Goal: Transaction & Acquisition: Purchase product/service

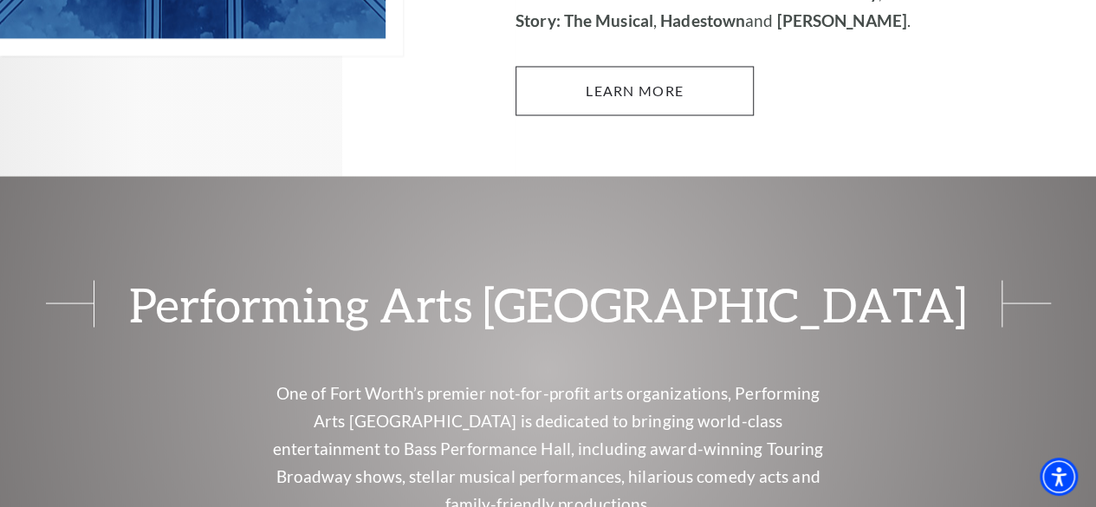
scroll to position [1299, 0]
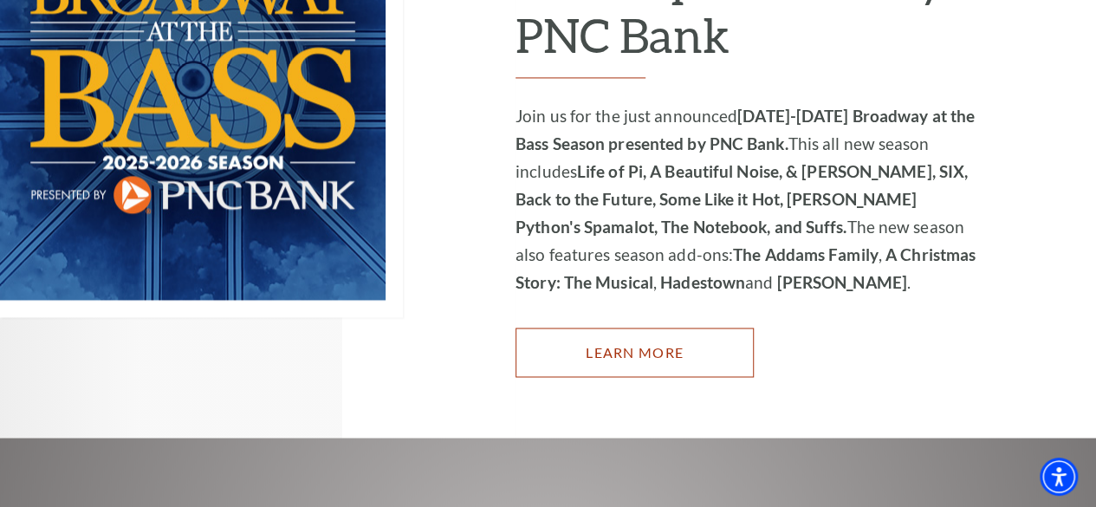
click at [714, 327] on link "Learn More" at bounding box center [634, 351] width 238 height 49
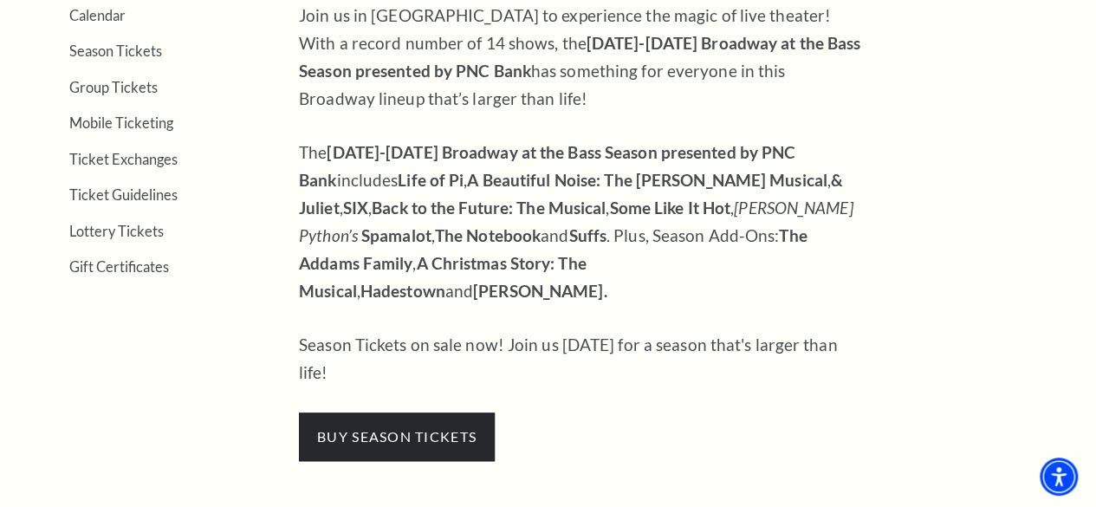
scroll to position [693, 0]
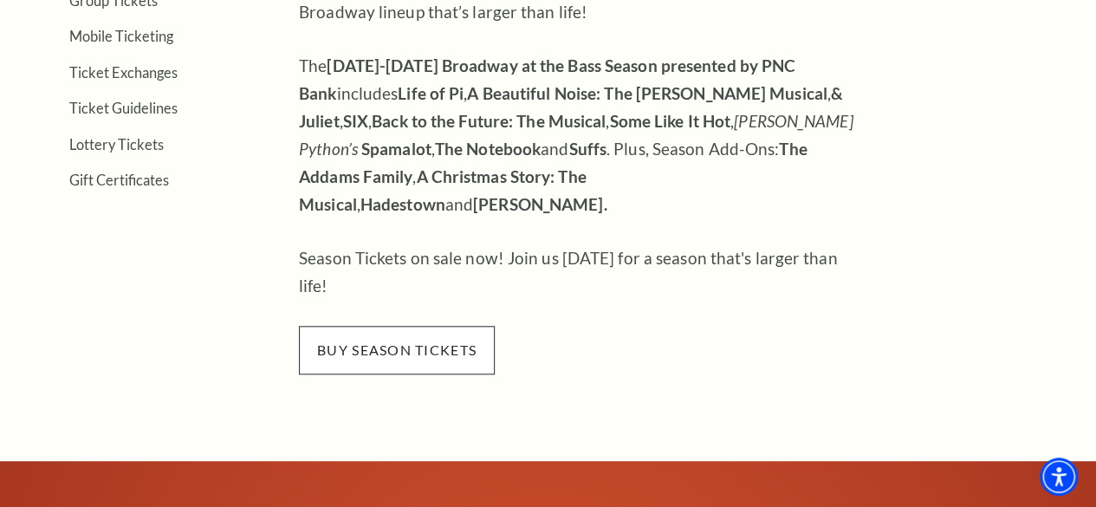
click at [369, 326] on span "buy season tickets" at bounding box center [397, 350] width 196 height 49
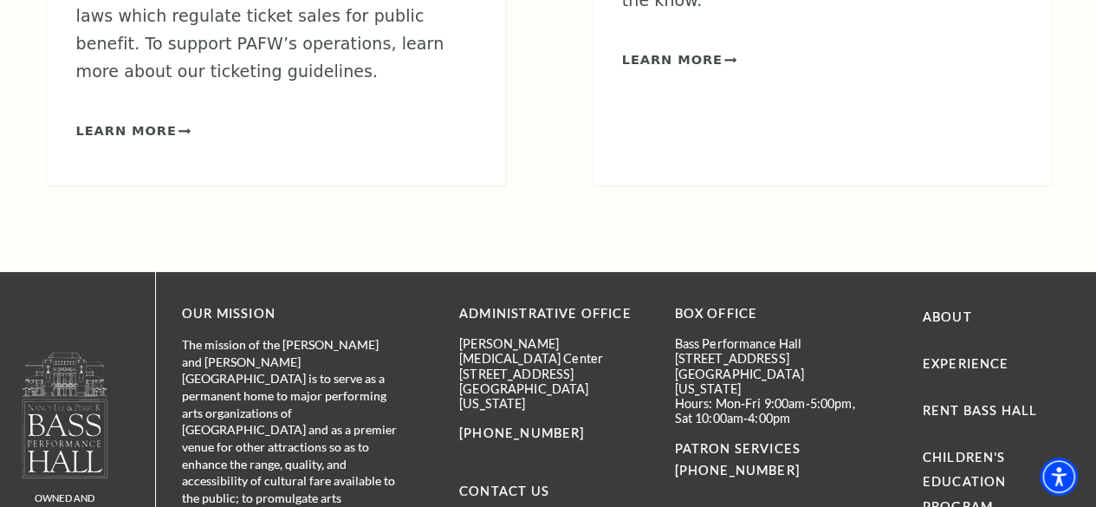
scroll to position [2772, 0]
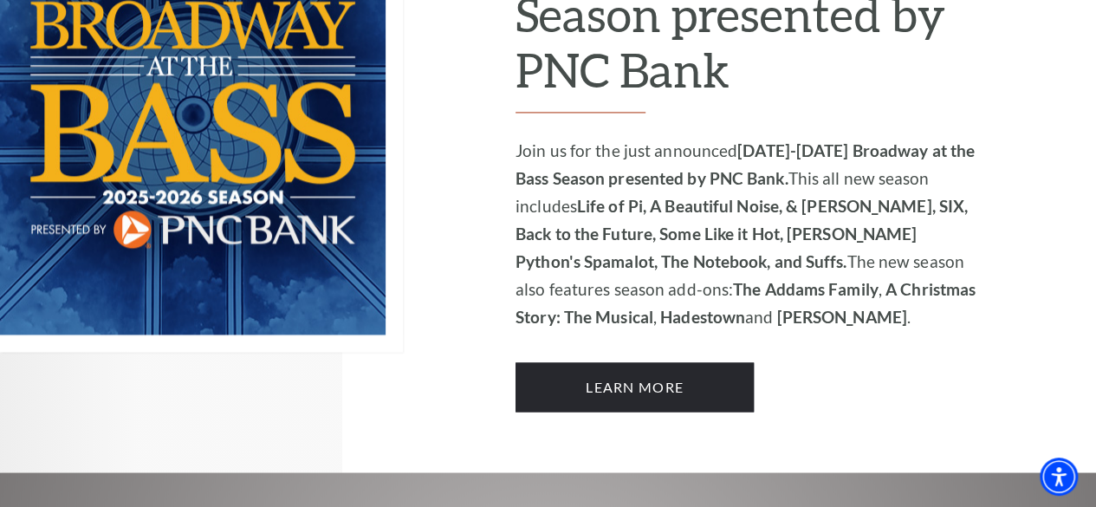
scroll to position [1386, 0]
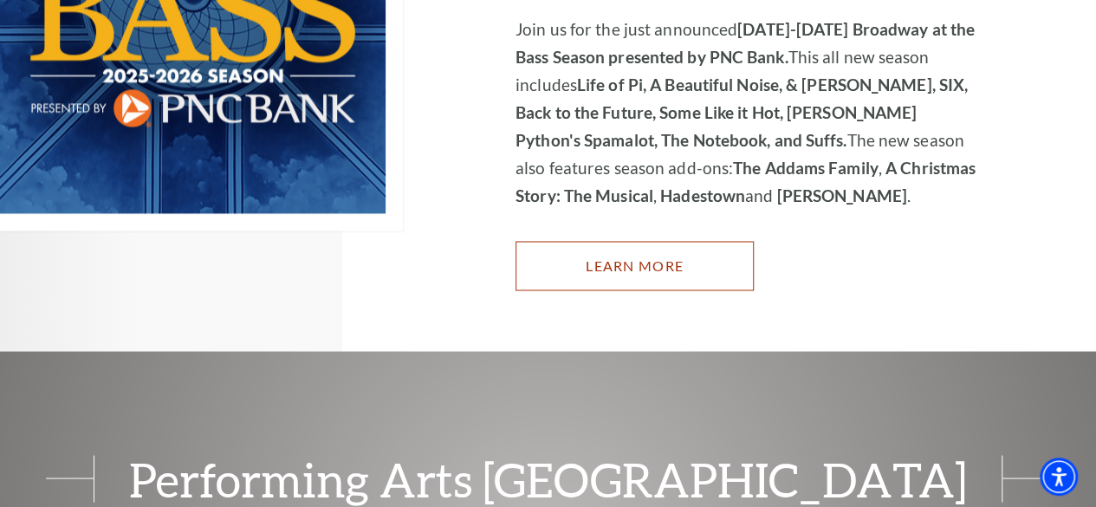
click at [672, 249] on link "Learn More" at bounding box center [634, 265] width 238 height 49
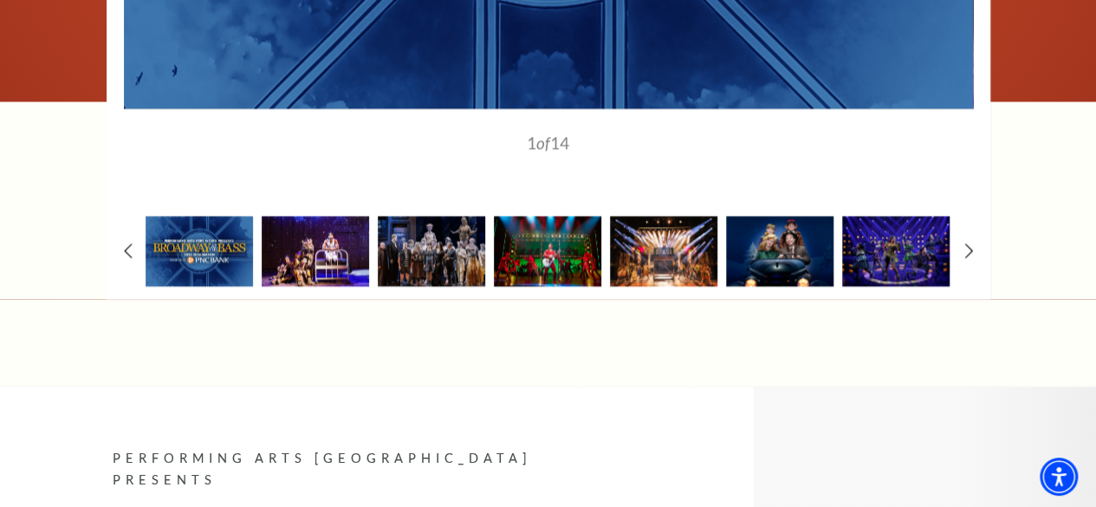
scroll to position [1732, 0]
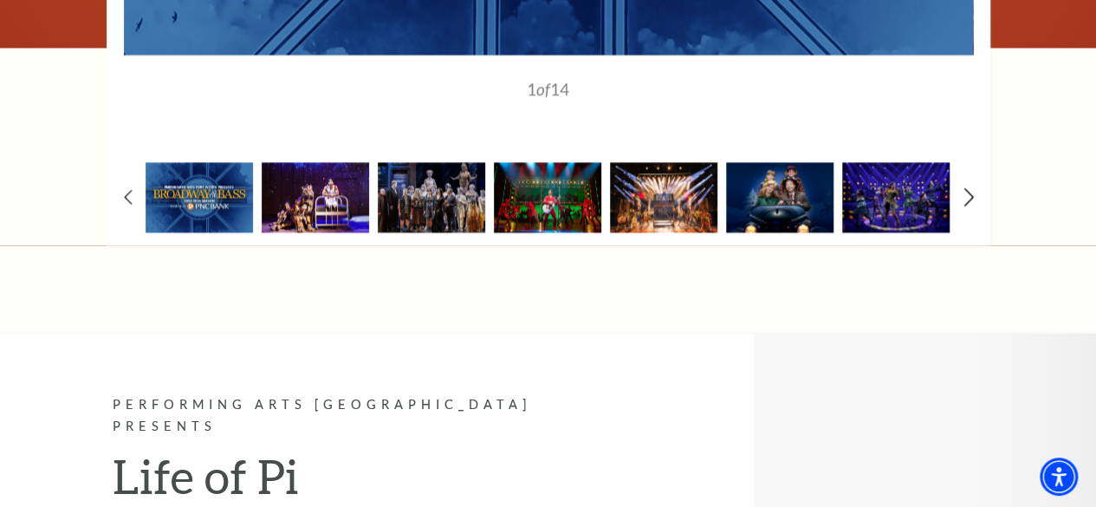
click at [968, 188] on icon at bounding box center [967, 197] width 11 height 18
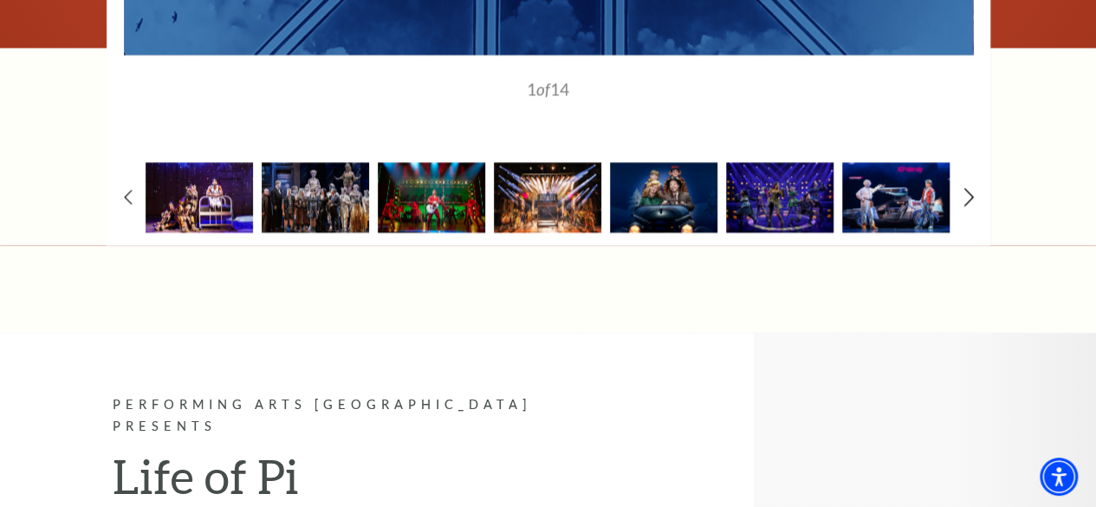
click at [968, 188] on icon at bounding box center [967, 197] width 11 height 18
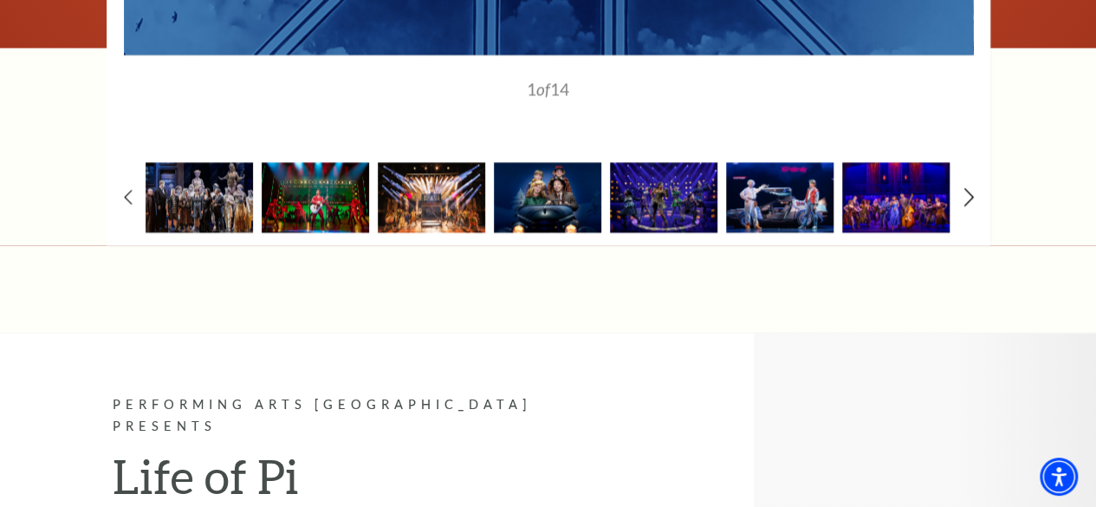
click at [968, 188] on icon at bounding box center [967, 197] width 11 height 18
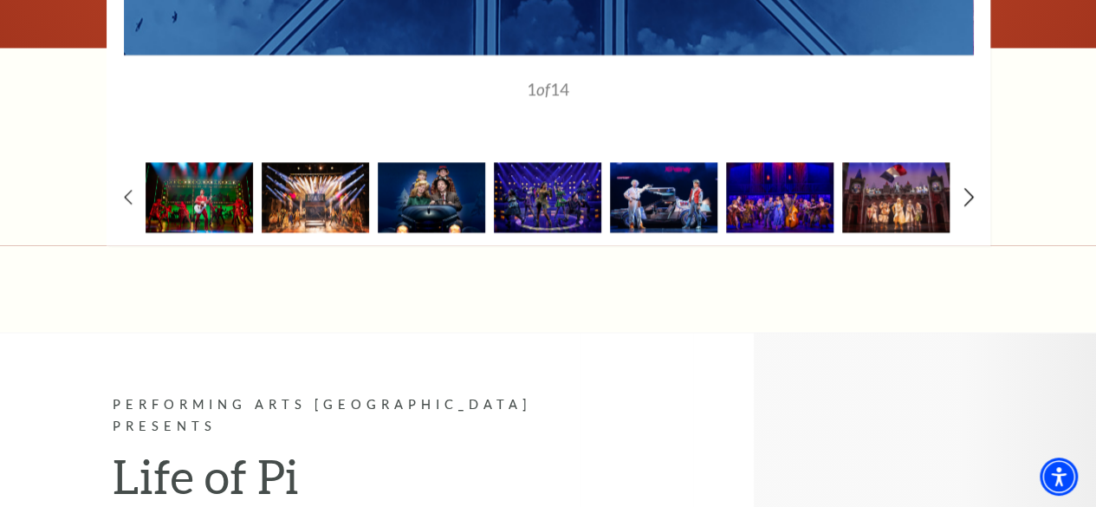
click at [968, 188] on icon at bounding box center [967, 197] width 11 height 18
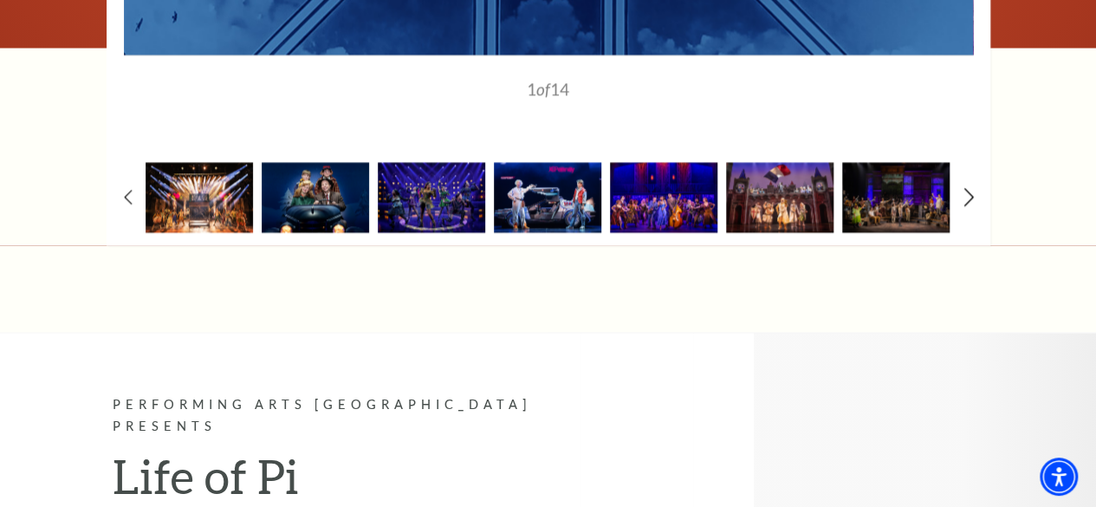
click at [968, 188] on icon at bounding box center [967, 197] width 11 height 18
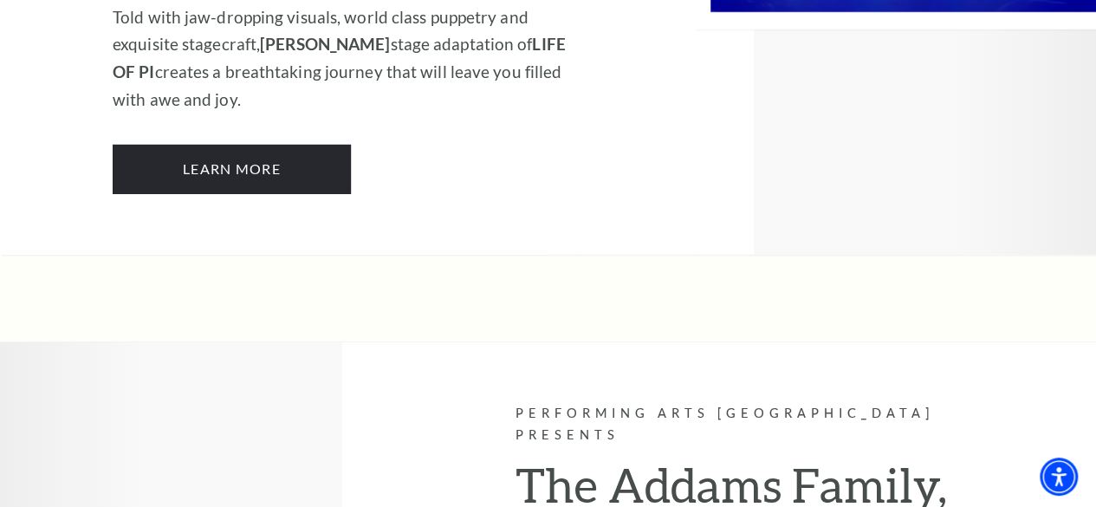
scroll to position [0, 0]
